Goal: Task Accomplishment & Management: Use online tool/utility

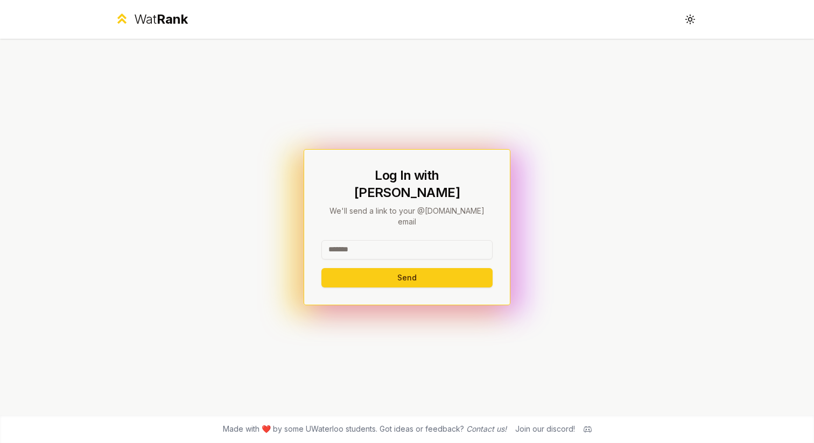
click at [354, 240] on input at bounding box center [406, 249] width 171 height 19
type input "********"
click at [321, 268] on button "Send" at bounding box center [406, 277] width 171 height 19
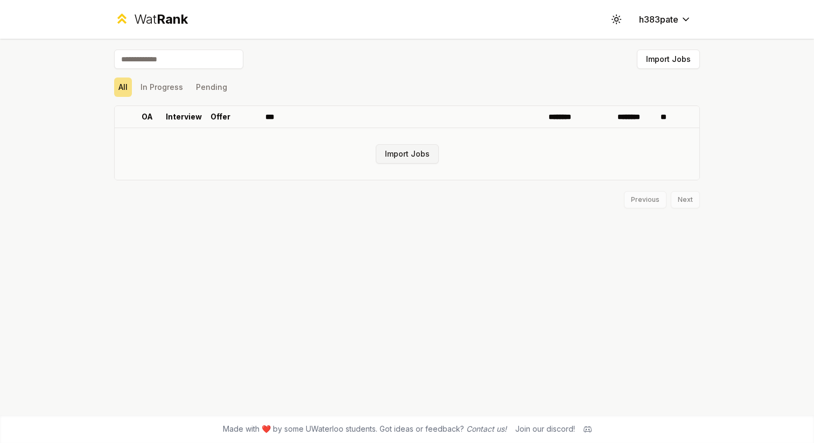
click at [403, 158] on button "Import Jobs" at bounding box center [407, 153] width 63 height 19
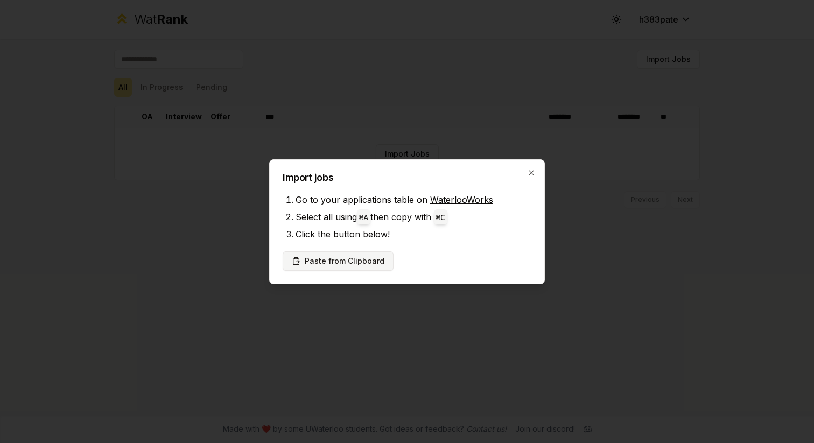
click at [347, 261] on button "Paste from Clipboard" at bounding box center [338, 260] width 111 height 19
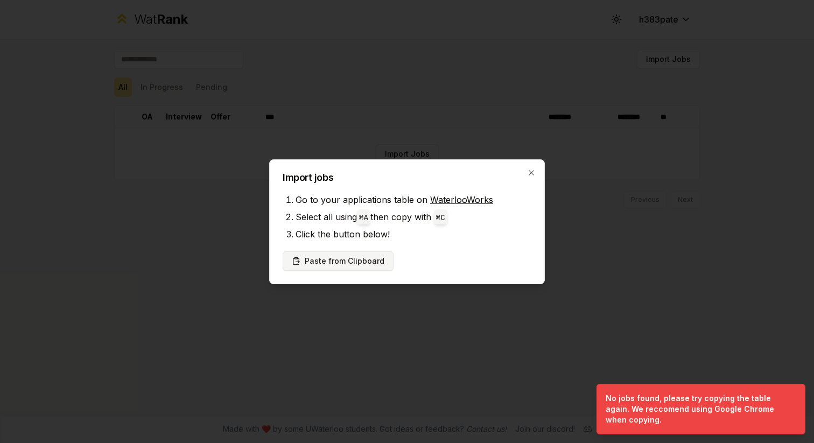
click at [373, 256] on button "Paste from Clipboard" at bounding box center [338, 260] width 111 height 19
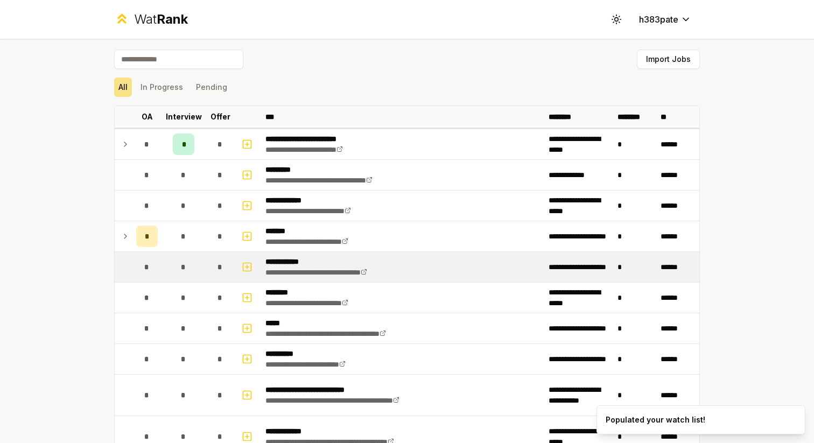
click at [310, 265] on p "**********" at bounding box center [334, 261] width 139 height 11
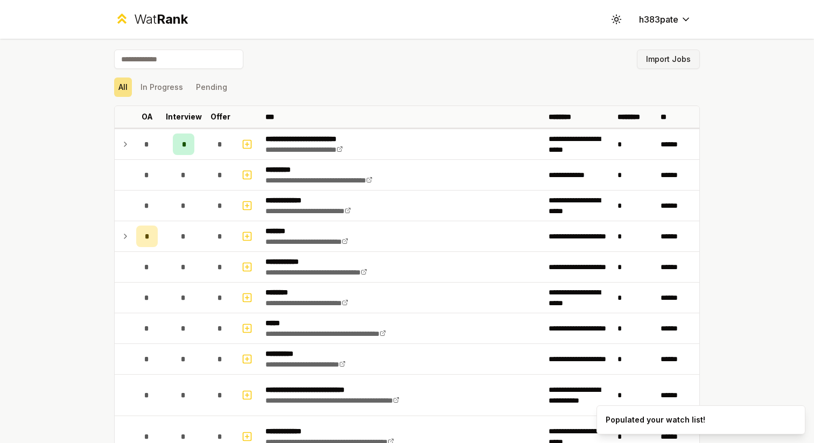
click at [676, 65] on button "Import Jobs" at bounding box center [668, 59] width 63 height 19
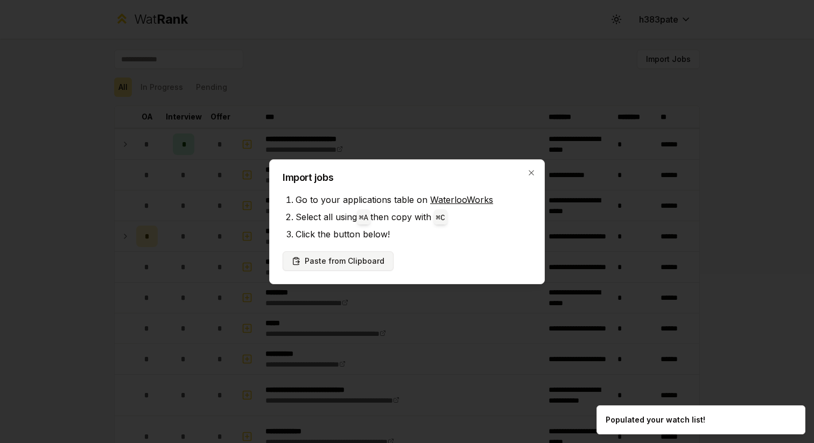
click at [359, 258] on button "Paste from Clipboard" at bounding box center [338, 260] width 111 height 19
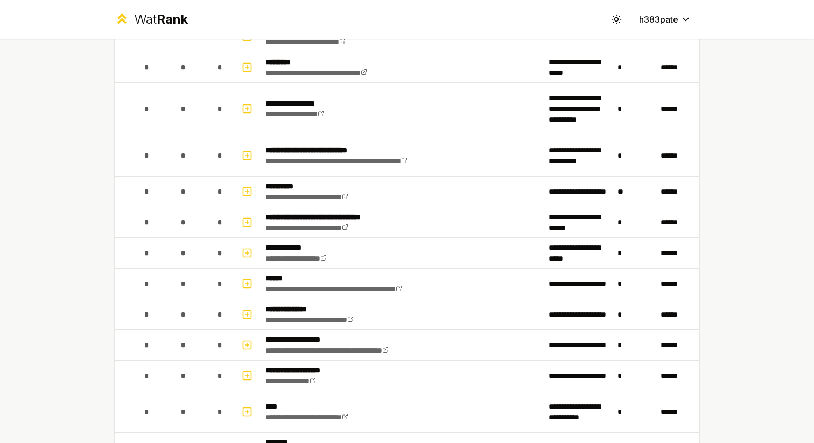
scroll to position [1373, 0]
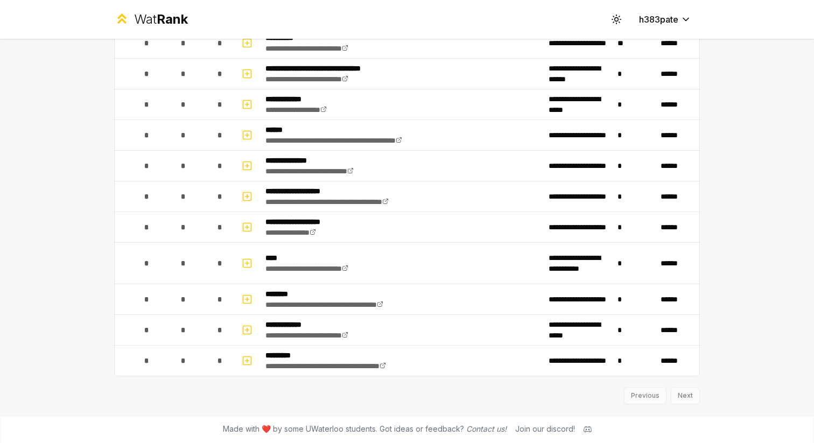
click at [692, 392] on div "Previous Next" at bounding box center [407, 390] width 586 height 28
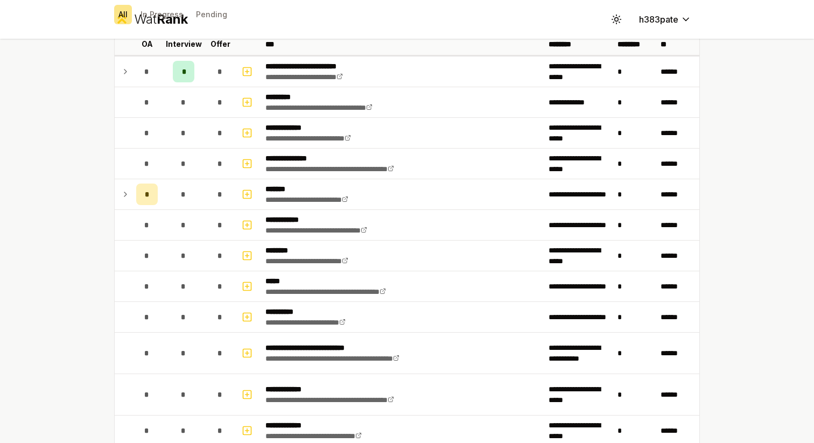
scroll to position [0, 0]
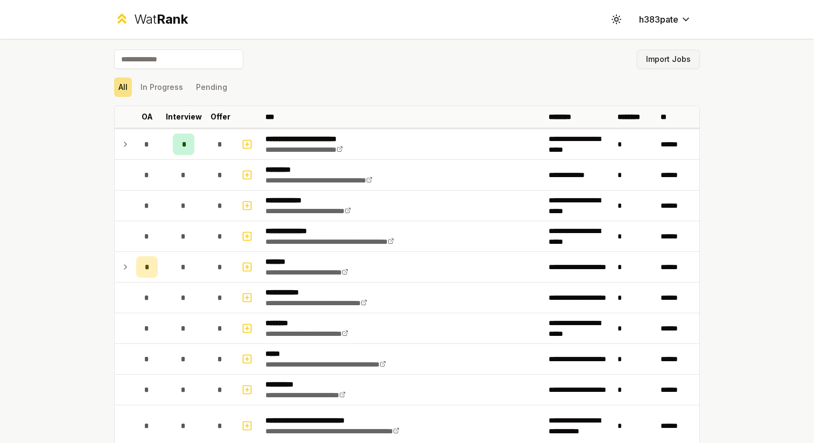
click at [666, 62] on button "Import Jobs" at bounding box center [668, 59] width 63 height 19
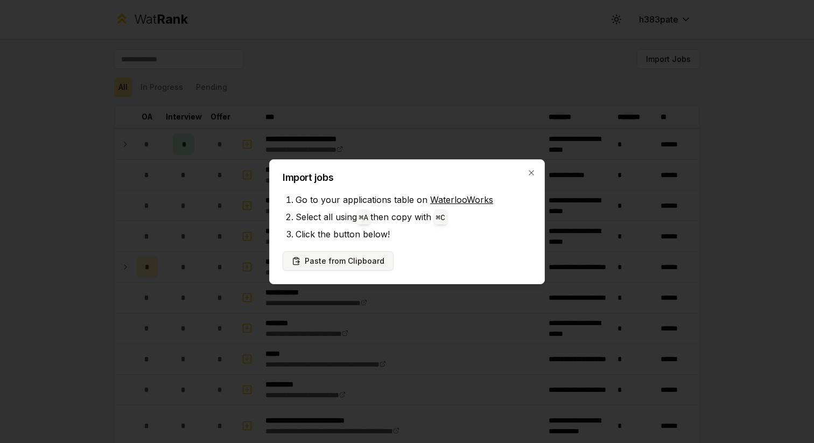
click at [359, 261] on button "Paste from Clipboard" at bounding box center [338, 260] width 111 height 19
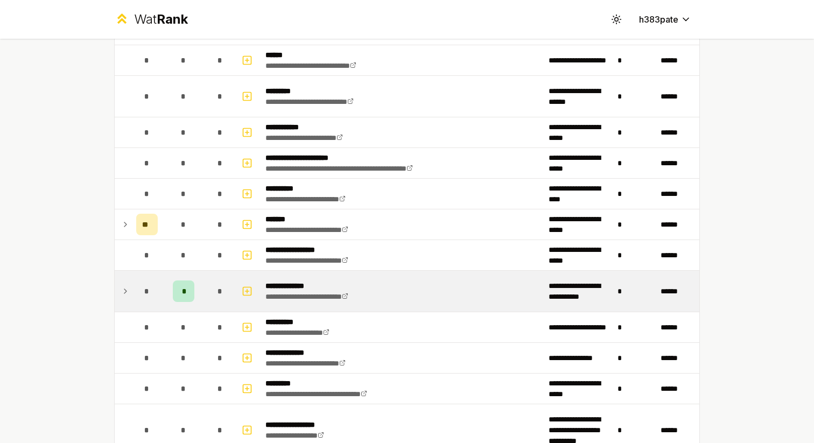
scroll to position [876, 0]
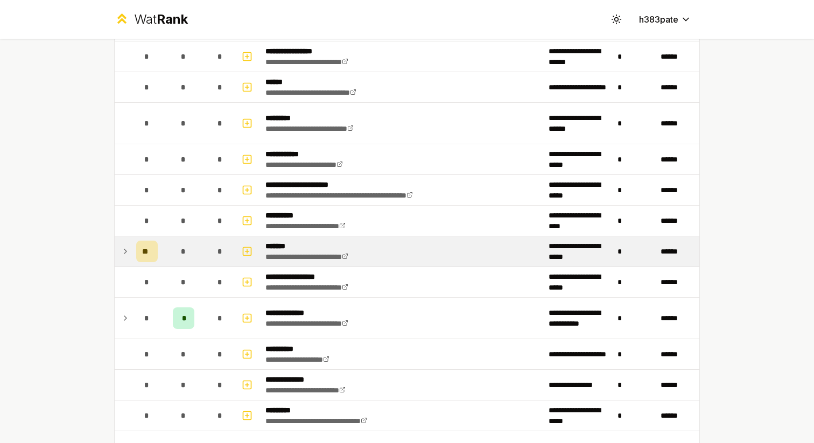
click at [127, 256] on icon at bounding box center [125, 251] width 9 height 13
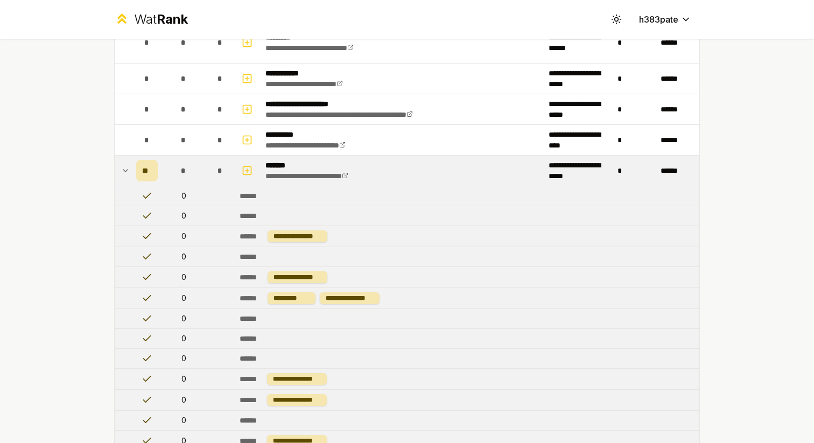
scroll to position [959, 0]
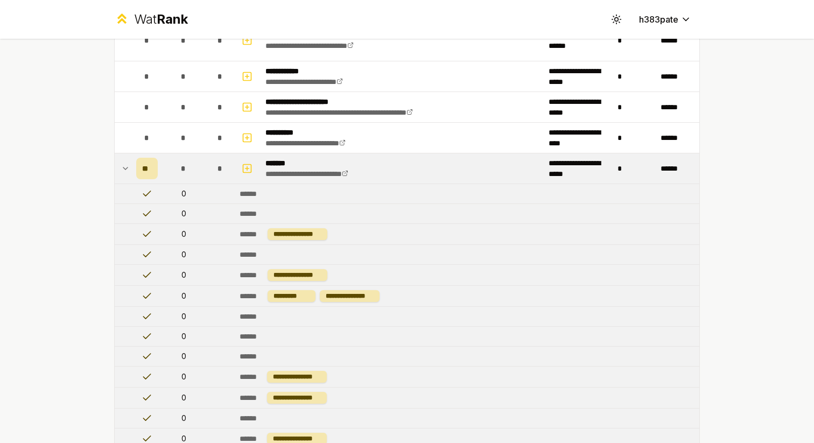
click at [127, 168] on icon at bounding box center [125, 168] width 4 height 2
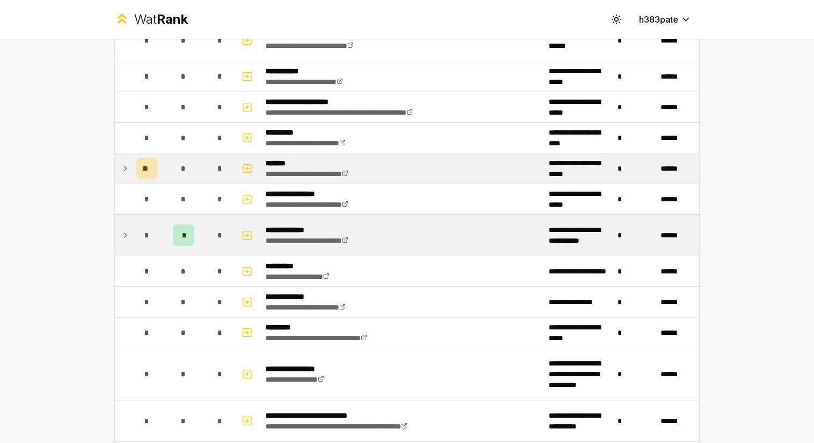
click at [129, 239] on td at bounding box center [123, 235] width 17 height 41
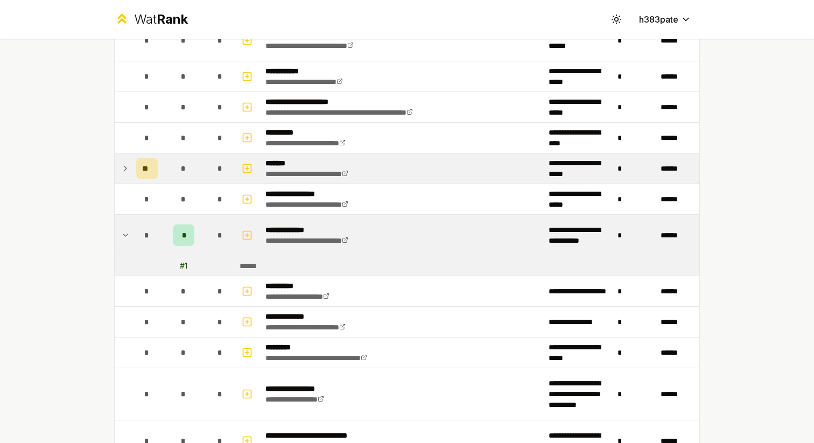
click at [129, 239] on icon at bounding box center [125, 235] width 9 height 13
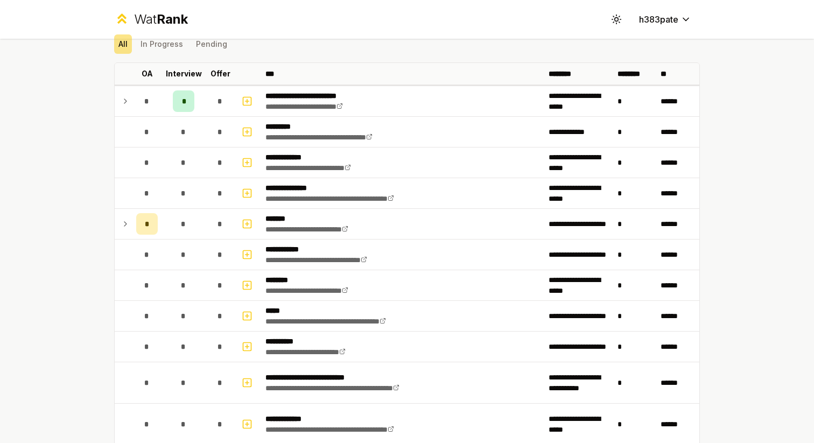
scroll to position [0, 0]
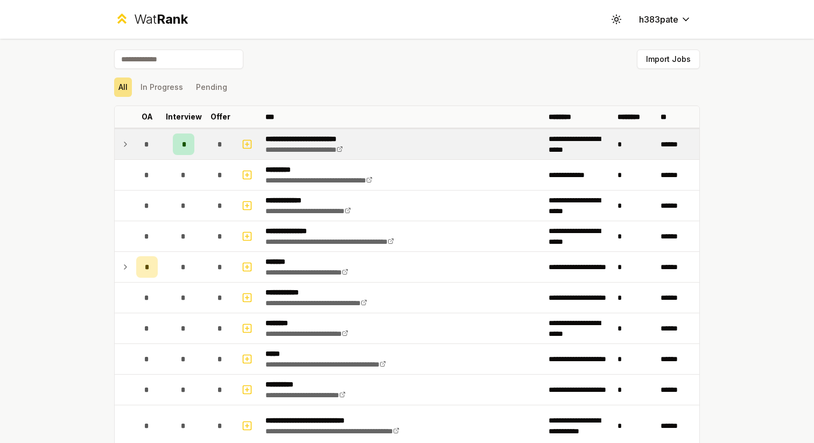
click at [212, 142] on div "*" at bounding box center [220, 145] width 22 height 22
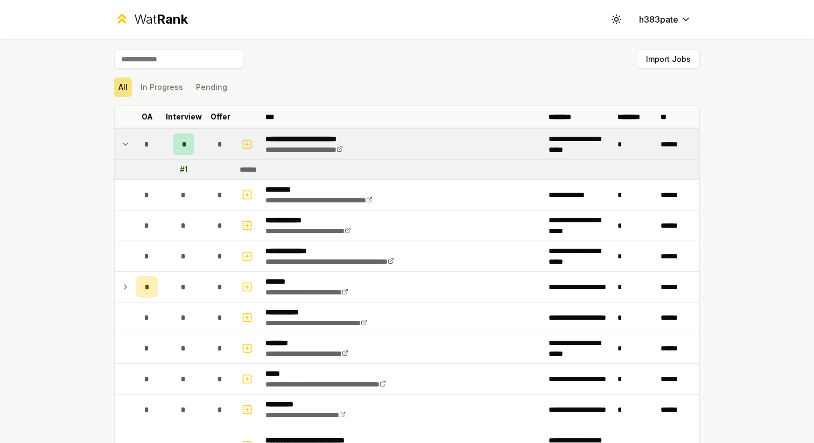
click at [212, 143] on div "*" at bounding box center [220, 145] width 22 height 22
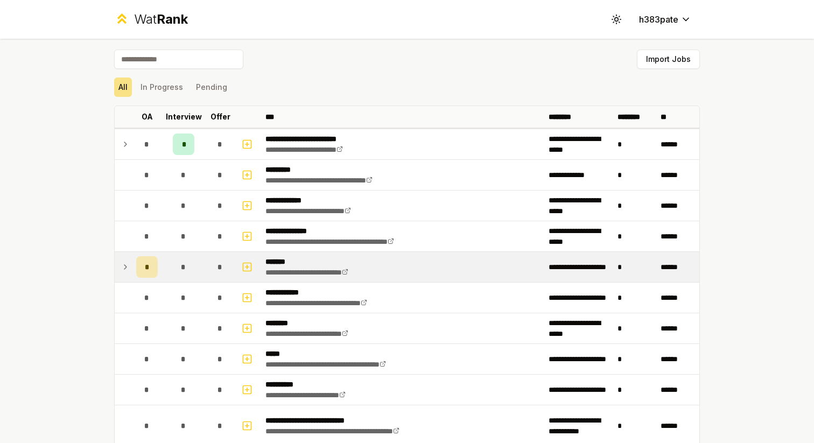
click at [200, 275] on td "*" at bounding box center [183, 267] width 43 height 30
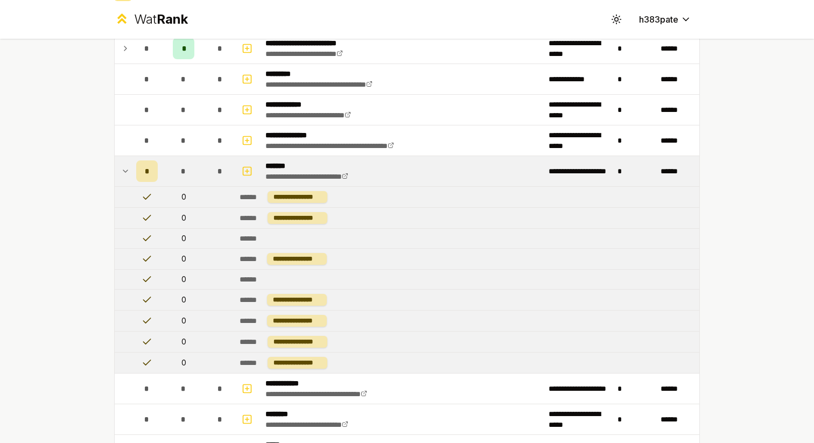
scroll to position [102, 0]
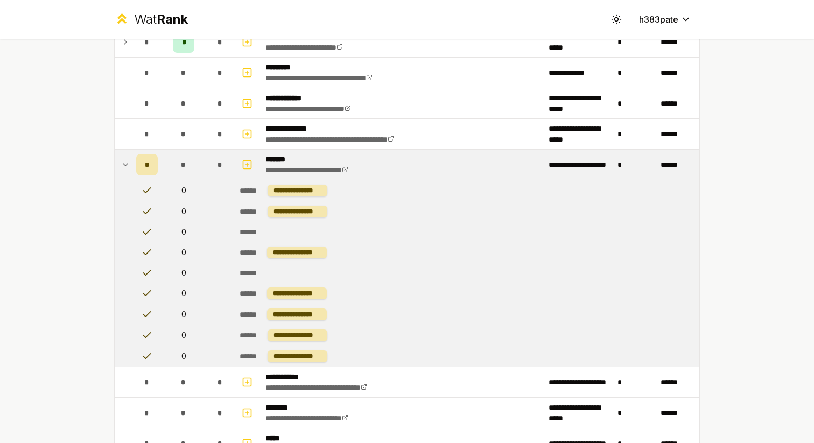
click at [125, 167] on icon at bounding box center [125, 164] width 9 height 13
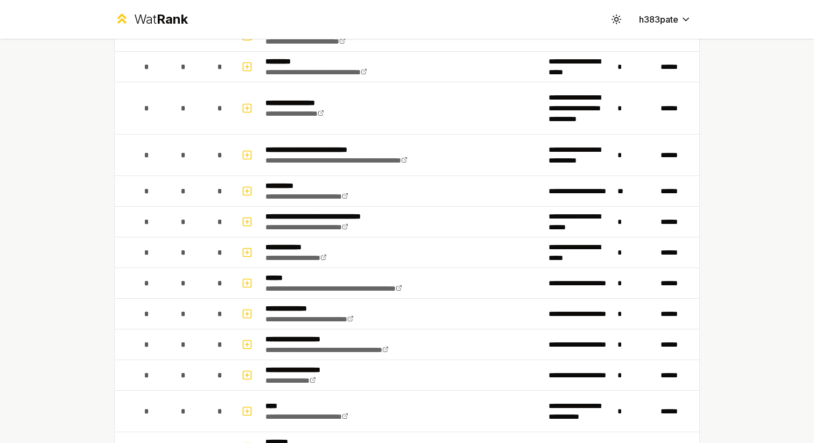
scroll to position [1373, 0]
